Goal: Task Accomplishment & Management: Complete application form

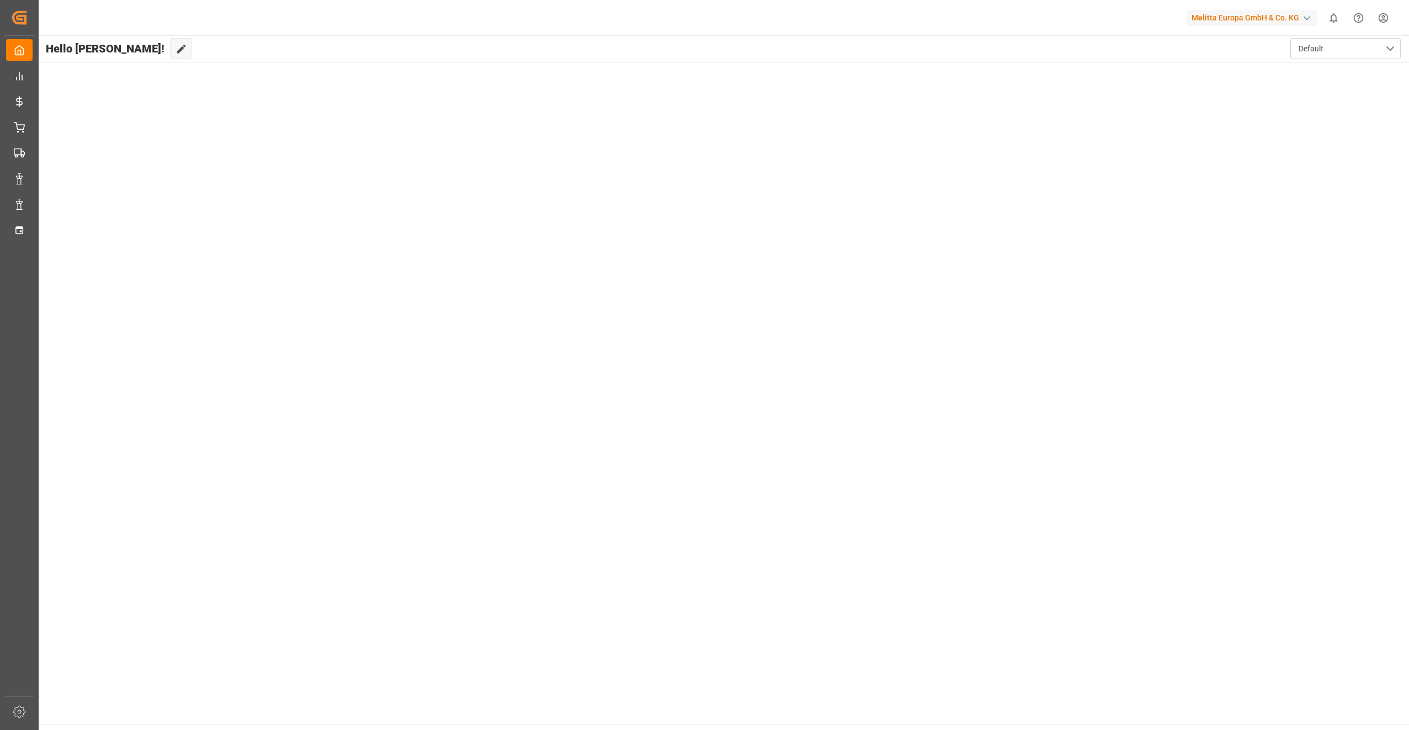
drag, startPoint x: 1304, startPoint y: 261, endPoint x: 1216, endPoint y: 261, distance: 87.8
click at [1283, 261] on main "Hello [PERSON_NAME]! Edit Cockpit Default" at bounding box center [723, 379] width 1371 height 688
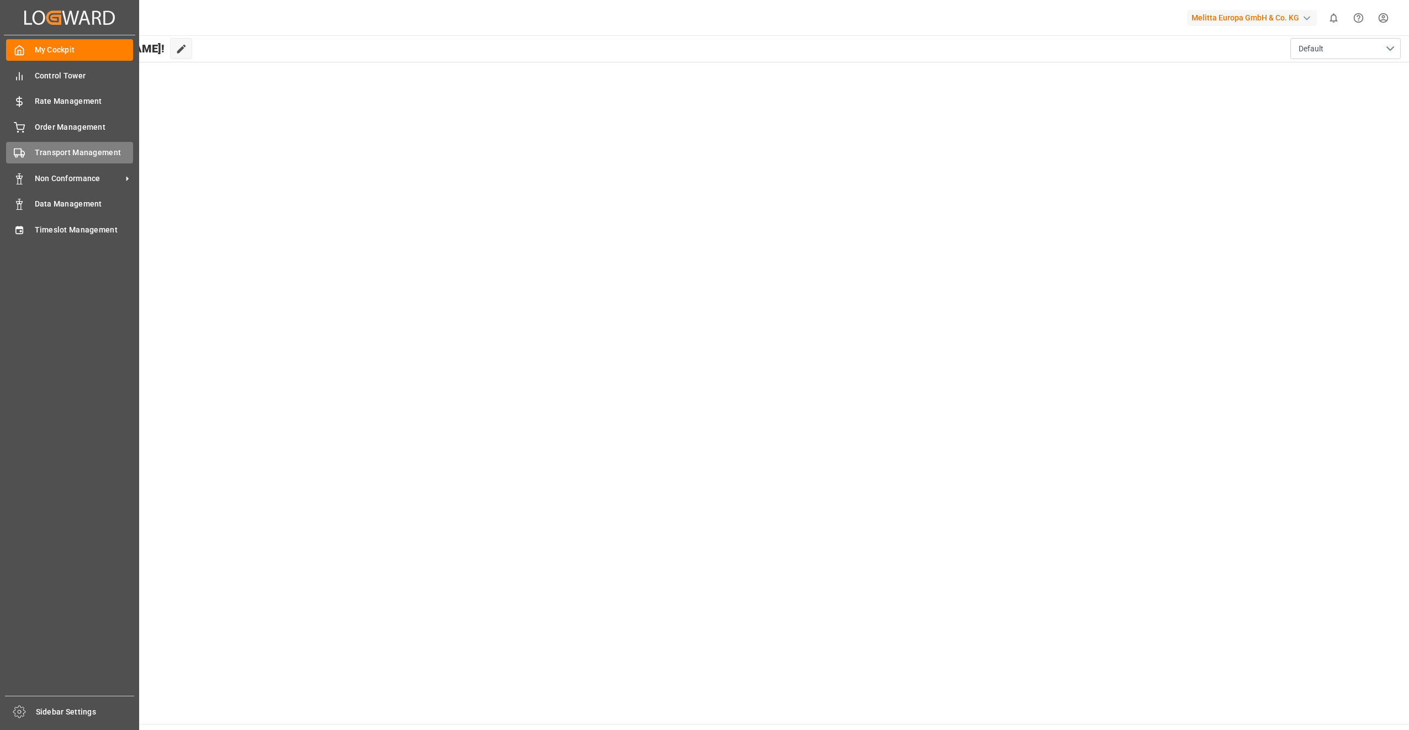
click at [89, 153] on span "Transport Management" at bounding box center [84, 153] width 99 height 12
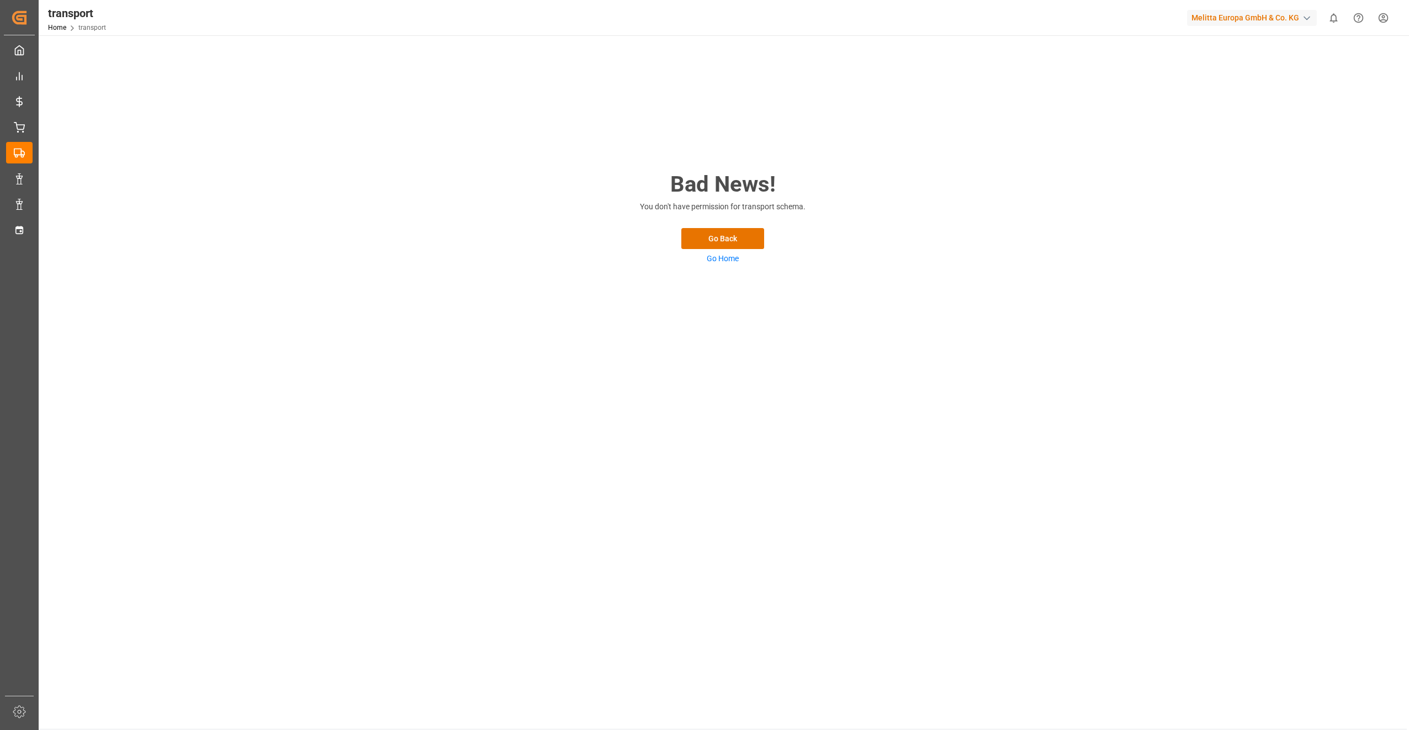
click at [735, 259] on link "Go Home" at bounding box center [723, 258] width 32 height 9
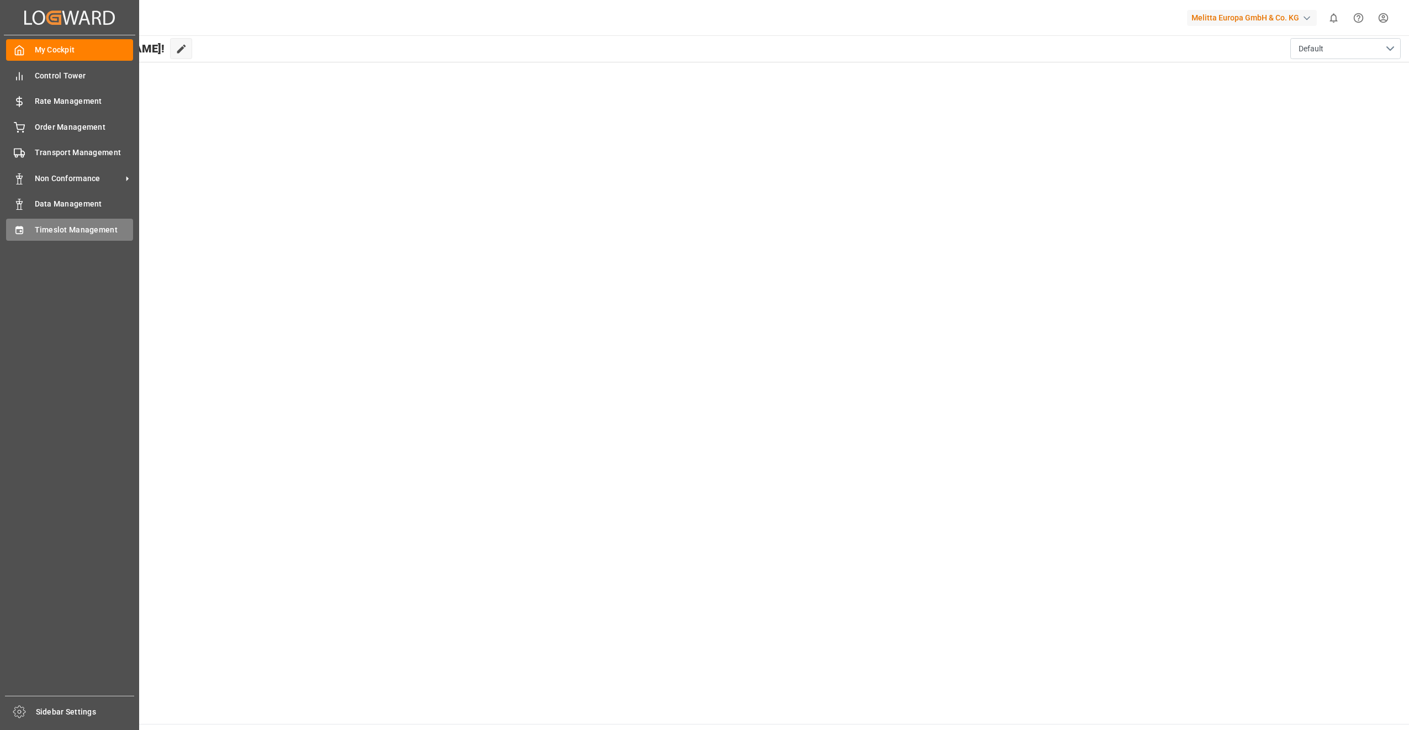
click at [89, 229] on span "Timeslot Management" at bounding box center [84, 230] width 99 height 12
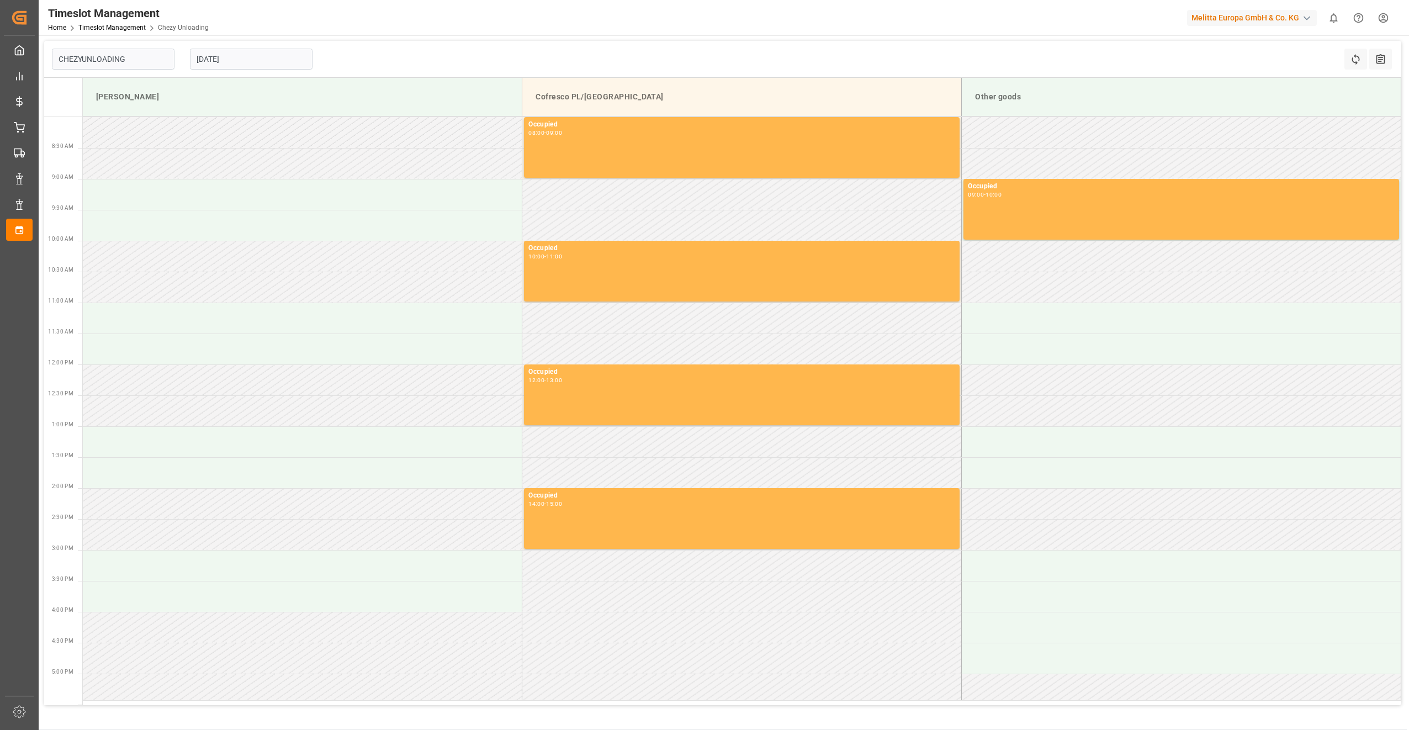
type input "Chezy Unloading"
click at [264, 50] on input "[DATE]" at bounding box center [251, 59] width 123 height 21
click at [268, 125] on span "4" at bounding box center [269, 126] width 4 height 8
type input "[DATE]"
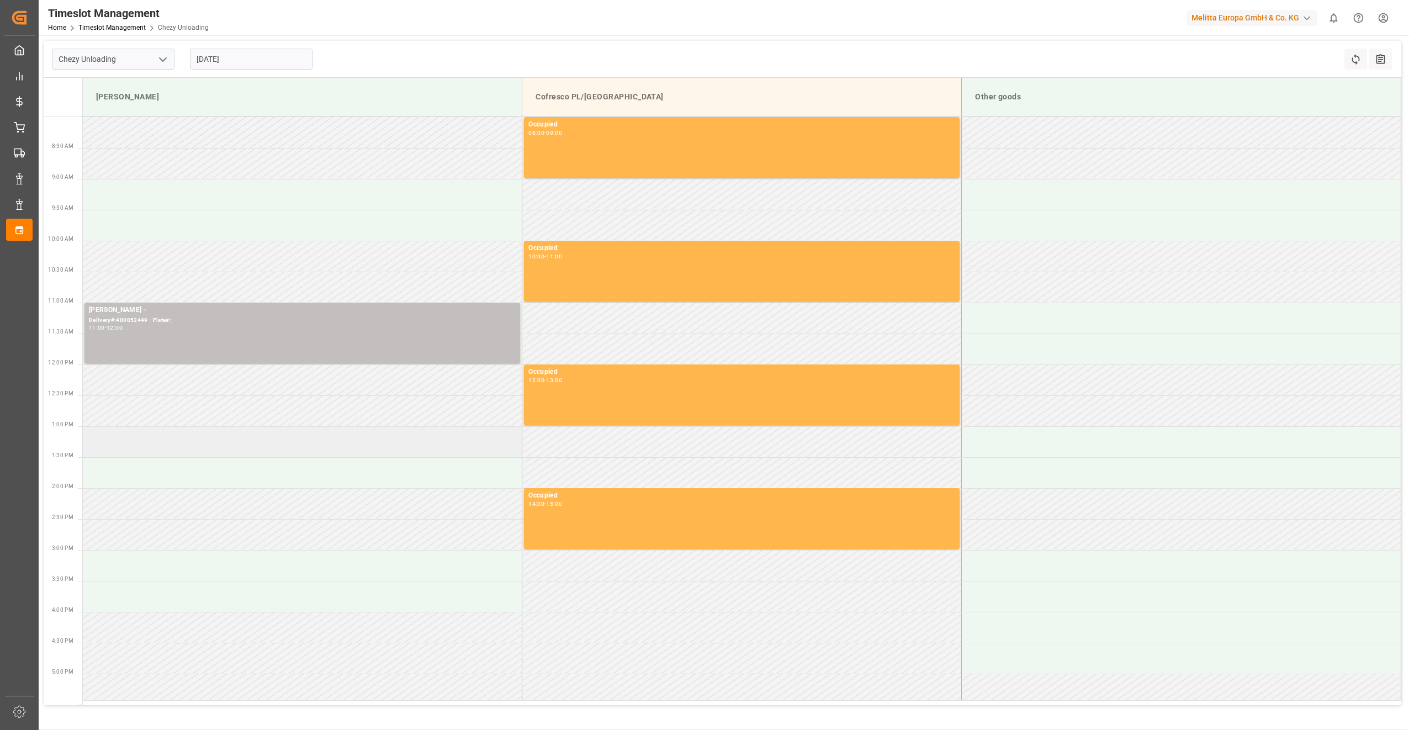
click at [209, 438] on td at bounding box center [302, 441] width 439 height 31
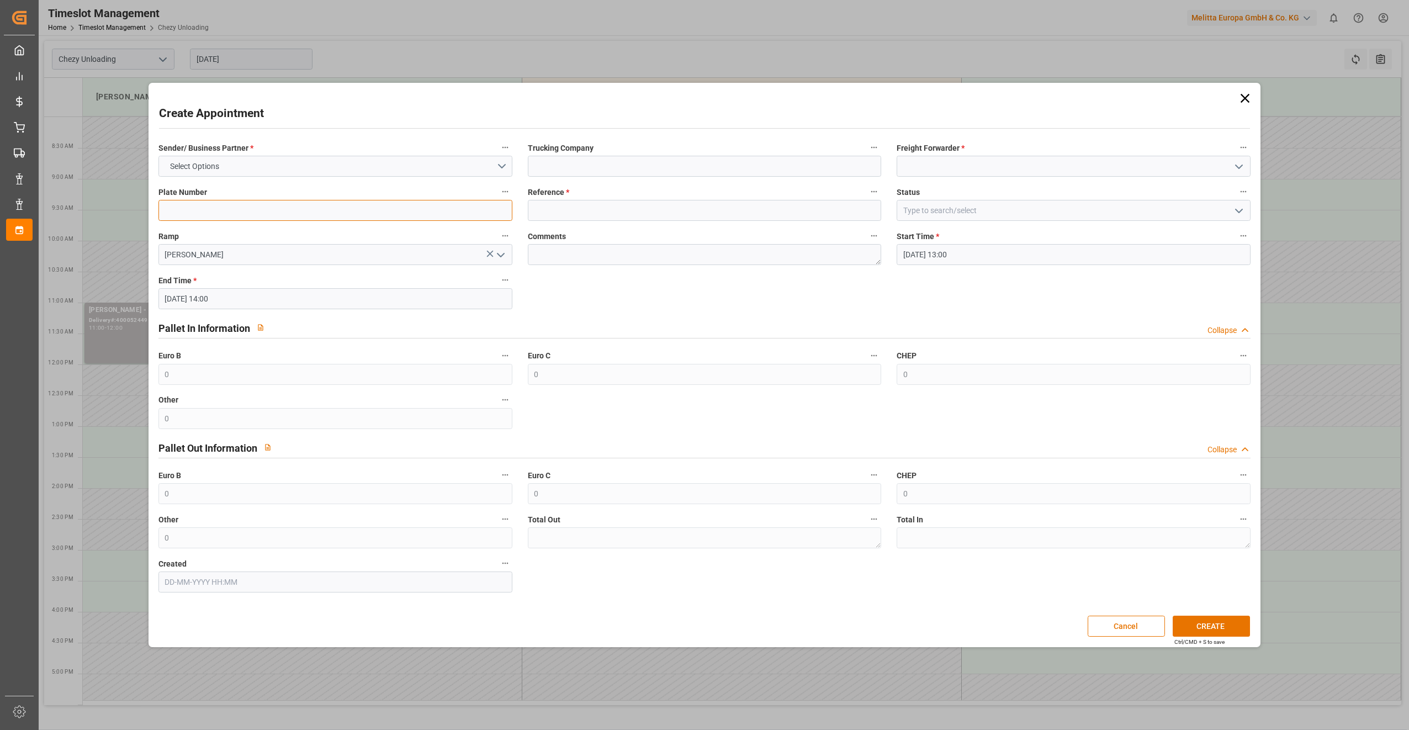
click at [242, 216] on input at bounding box center [335, 210] width 354 height 21
click at [300, 164] on button "Select Options" at bounding box center [335, 166] width 354 height 21
click at [296, 164] on div "[PERSON_NAME]" at bounding box center [335, 168] width 353 height 23
drag, startPoint x: 573, startPoint y: 216, endPoint x: 493, endPoint y: 222, distance: 79.7
click at [573, 216] on input at bounding box center [705, 210] width 354 height 21
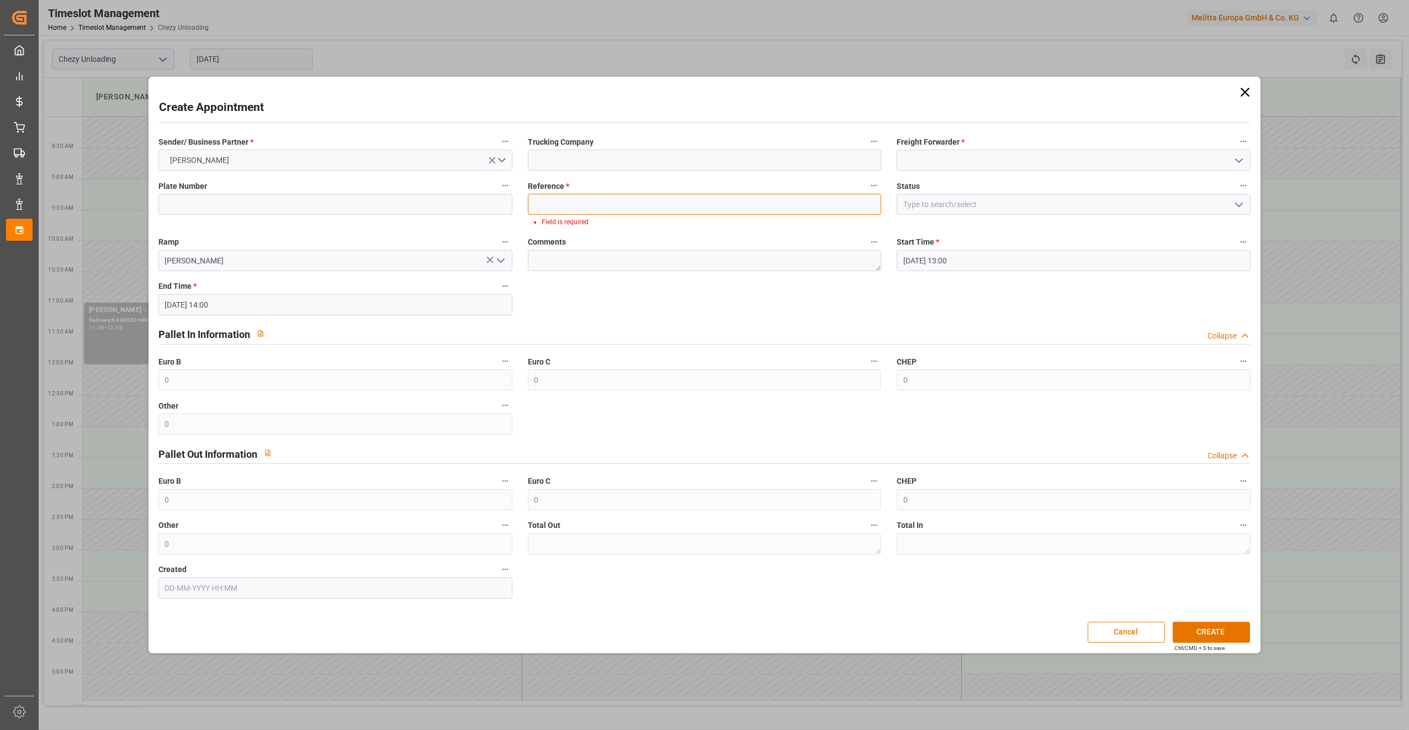
click at [628, 213] on input at bounding box center [705, 204] width 354 height 21
paste input "400052485"
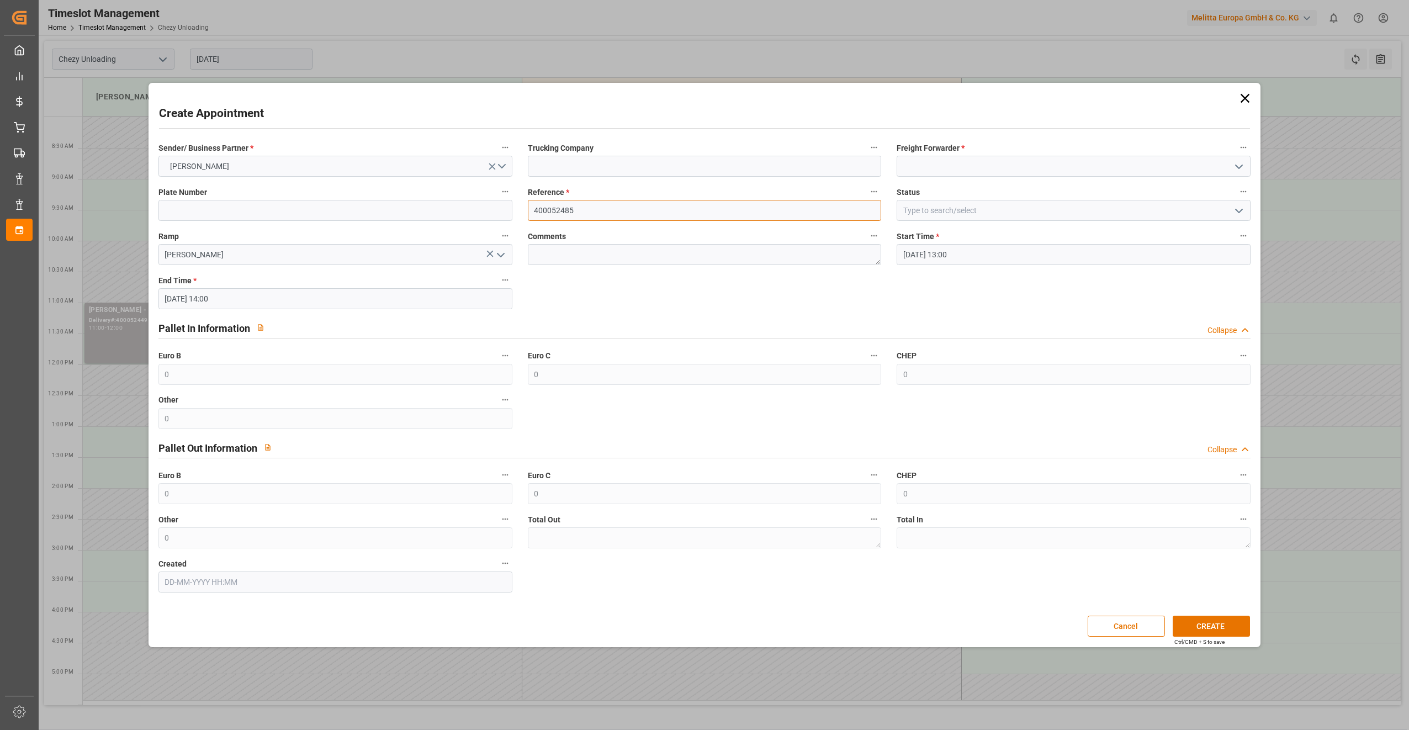
type input "400052485"
click at [582, 173] on input at bounding box center [705, 166] width 354 height 21
type input "lkw [PERSON_NAME]"
click at [280, 208] on input at bounding box center [335, 210] width 354 height 21
click at [980, 171] on input at bounding box center [1073, 166] width 354 height 21
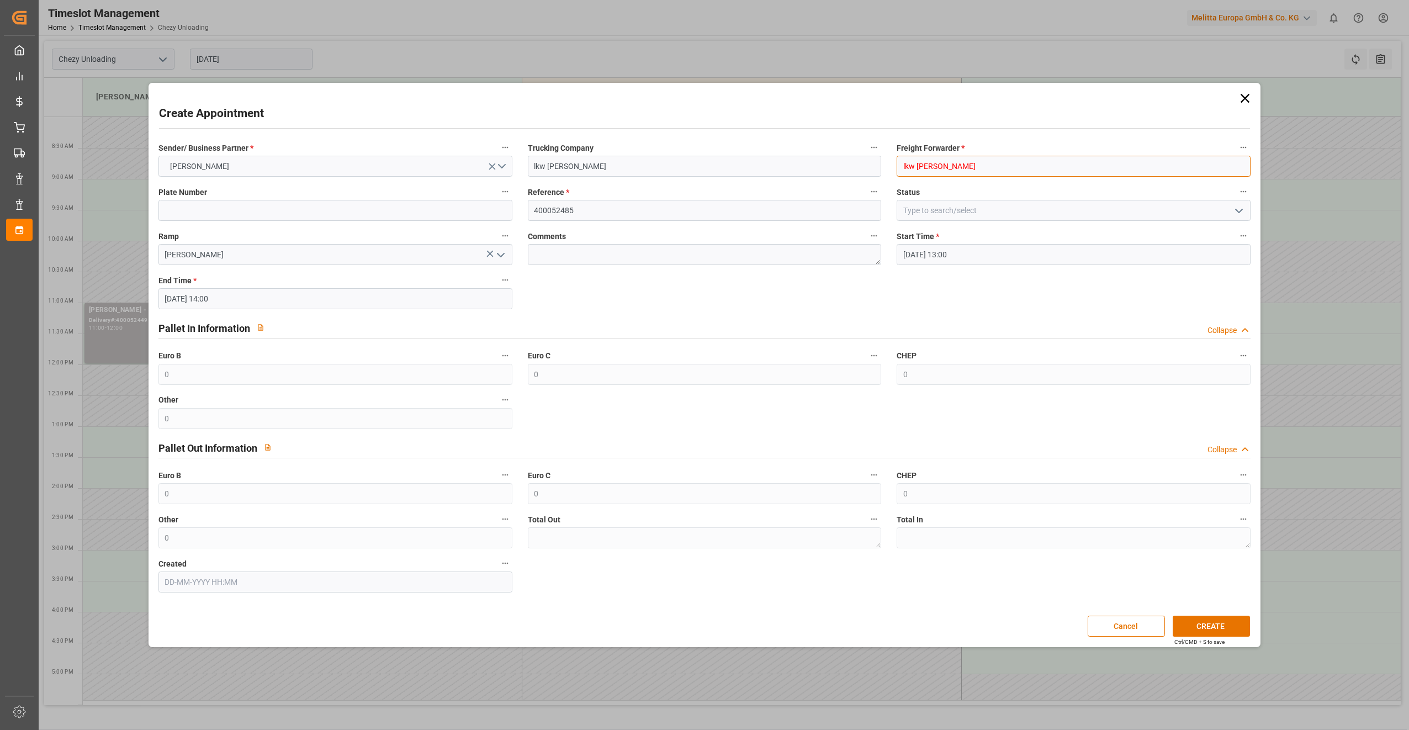
click at [1011, 171] on input "lkw [PERSON_NAME]" at bounding box center [1073, 166] width 354 height 21
type input "lkw [PERSON_NAME]"
click at [1122, 216] on div "Sender/ Business Partner * [PERSON_NAME] Trucking Company lkw [PERSON_NAME] For…" at bounding box center [705, 366] width 1108 height 460
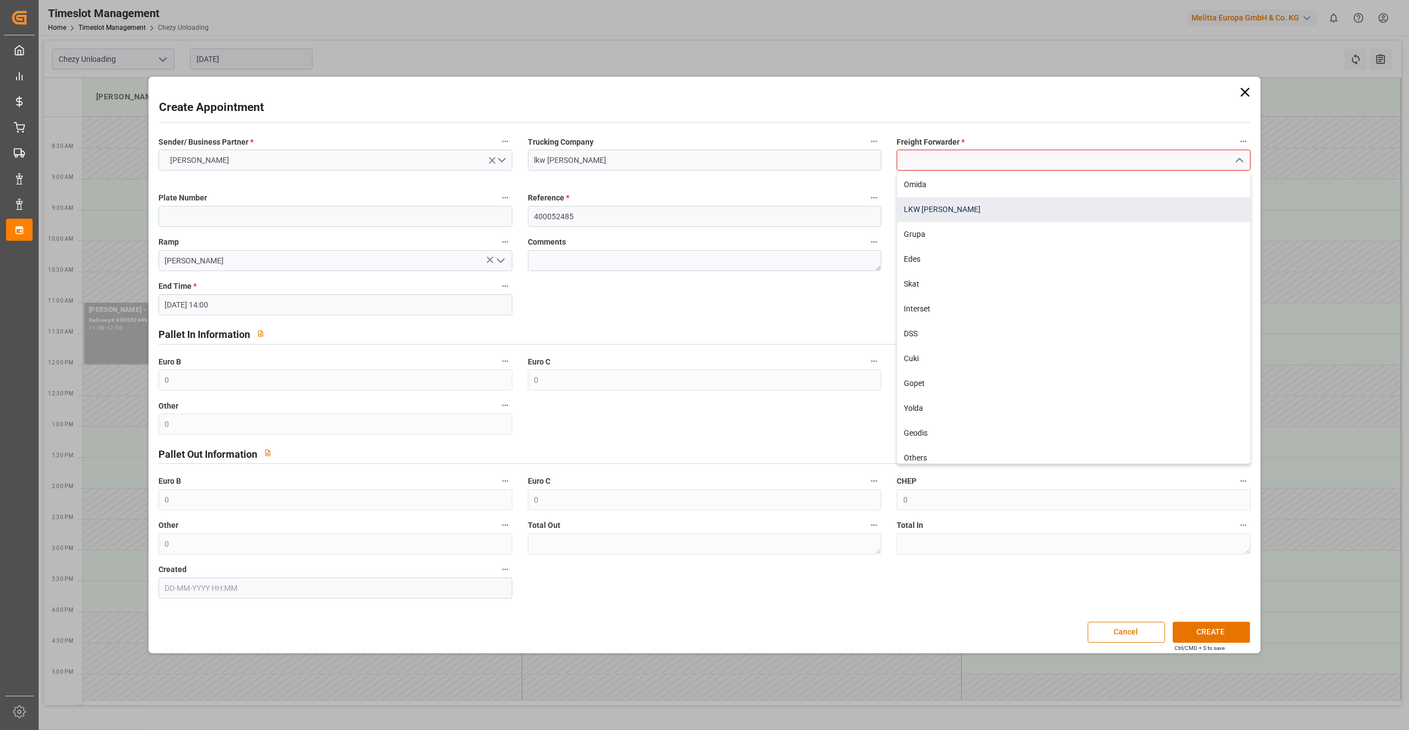
click at [996, 203] on div "LKW [PERSON_NAME]" at bounding box center [1073, 209] width 353 height 25
type input "LKW [PERSON_NAME]"
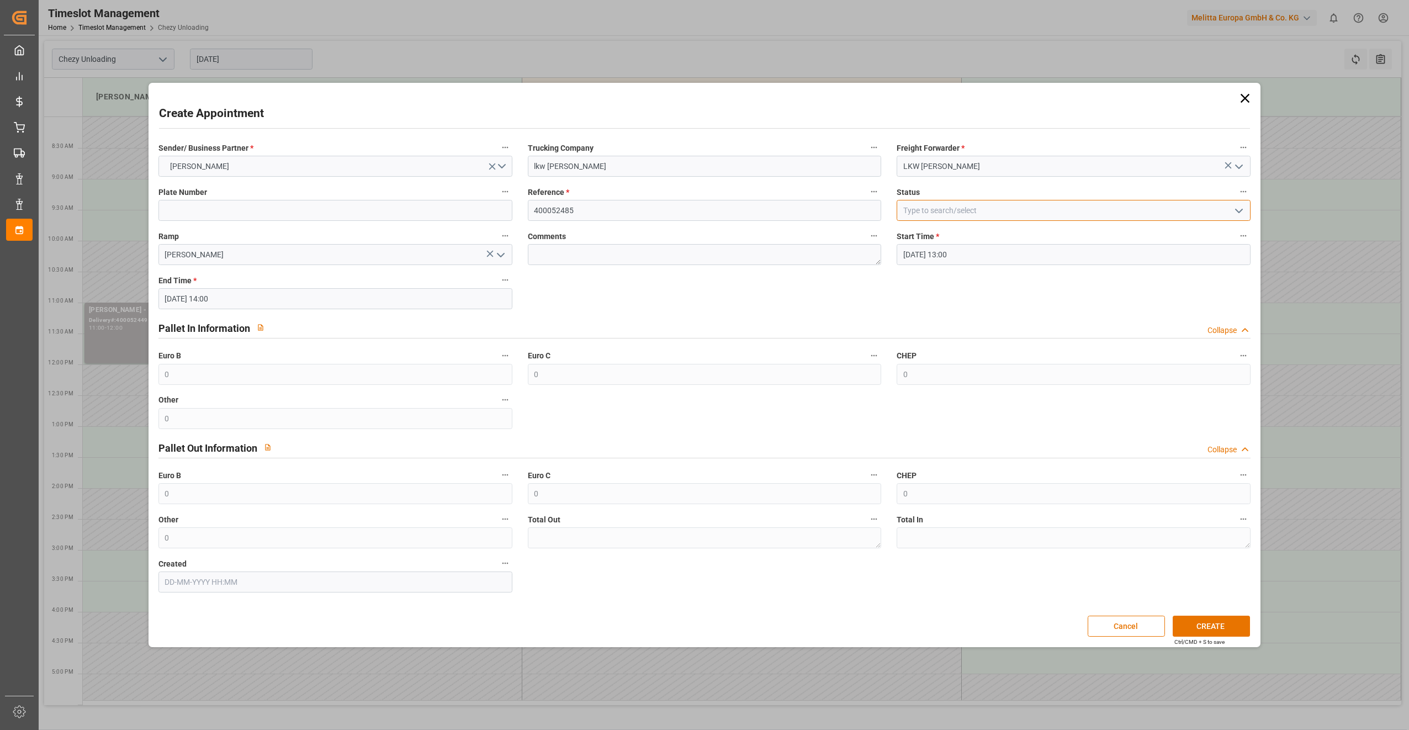
click at [970, 209] on input at bounding box center [1073, 210] width 354 height 21
click at [1245, 206] on icon "open menu" at bounding box center [1238, 210] width 13 height 13
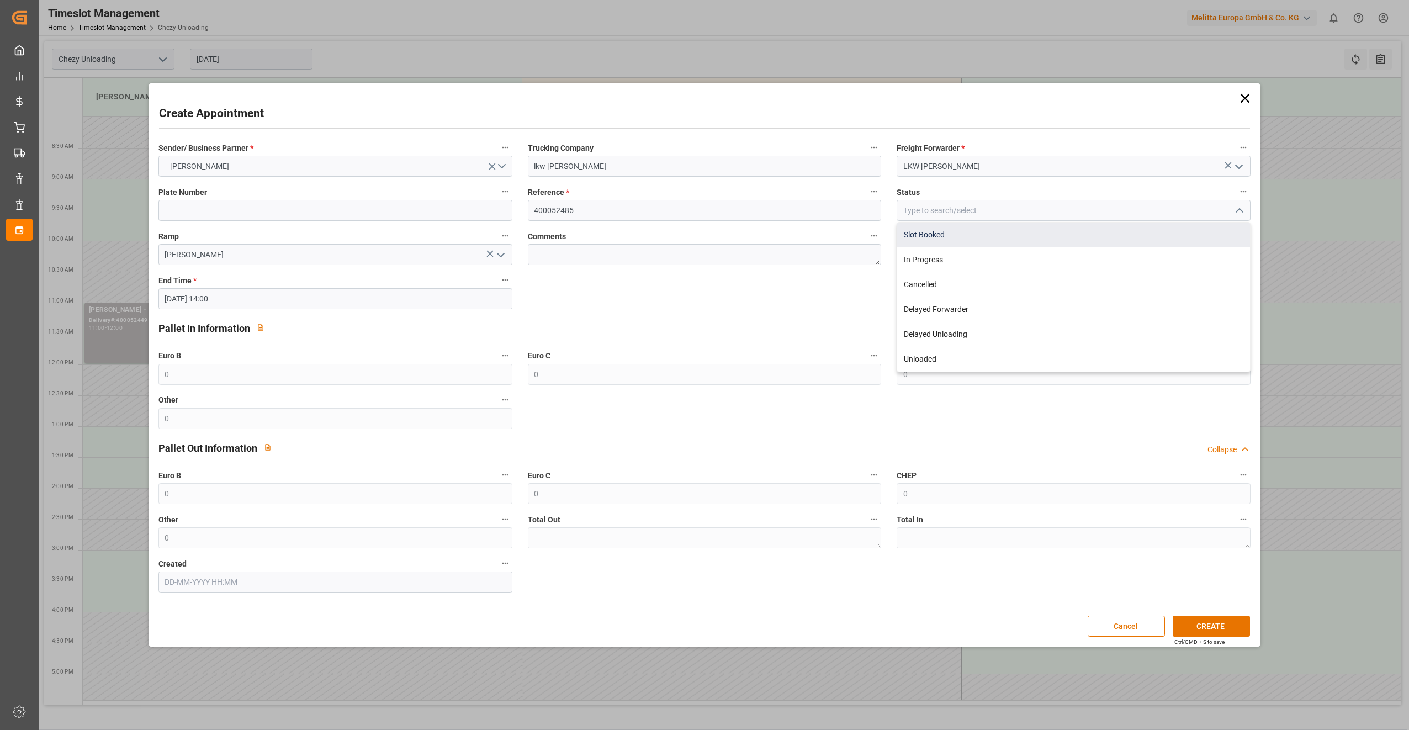
click at [985, 240] on div "Slot Booked" at bounding box center [1073, 234] width 353 height 25
type input "Slot Booked"
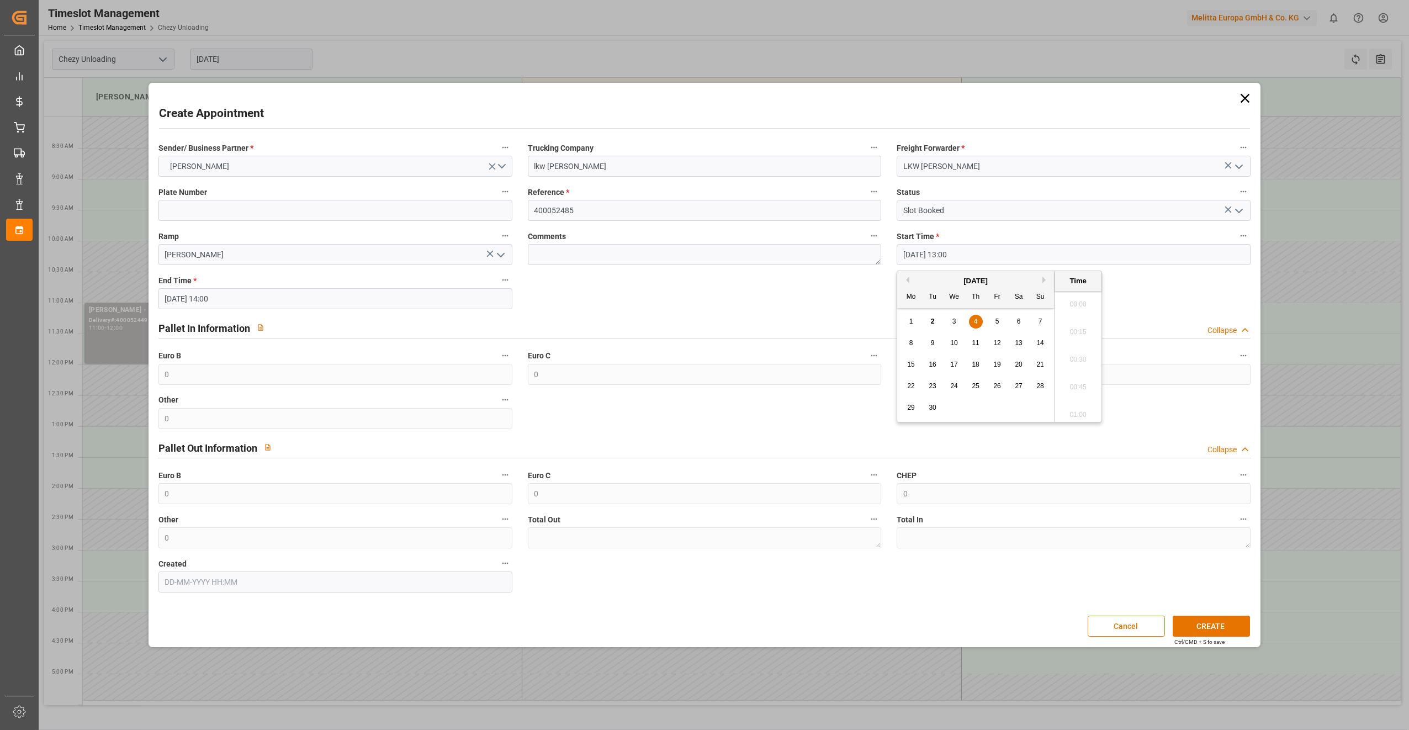
click at [986, 257] on input "[DATE] 13:00" at bounding box center [1073, 254] width 354 height 21
click at [1019, 512] on label "Total In" at bounding box center [1073, 519] width 354 height 15
click at [1236, 512] on button "Total In" at bounding box center [1243, 519] width 14 height 14
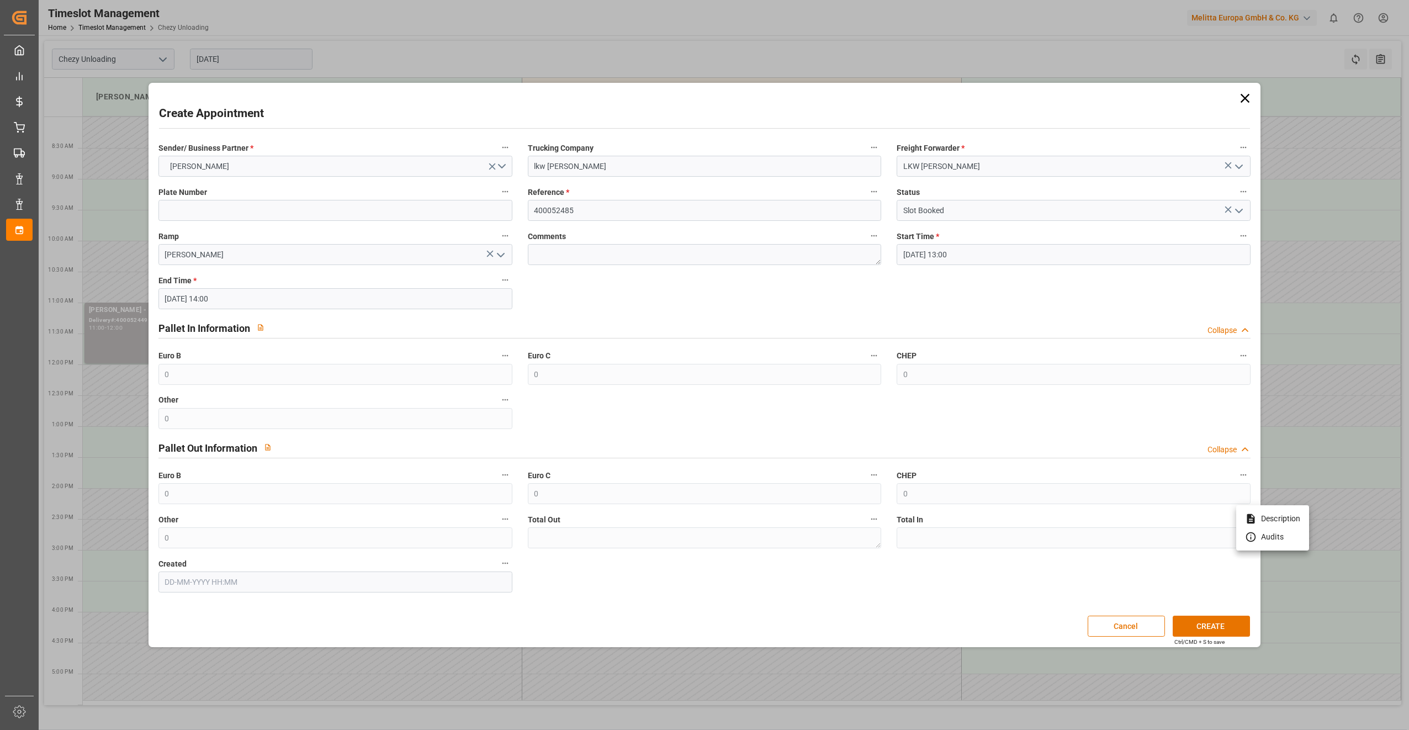
click at [970, 249] on div at bounding box center [704, 365] width 1409 height 730
click at [1227, 625] on button "CREATE" at bounding box center [1210, 625] width 77 height 21
